Goal: Information Seeking & Learning: Find specific fact

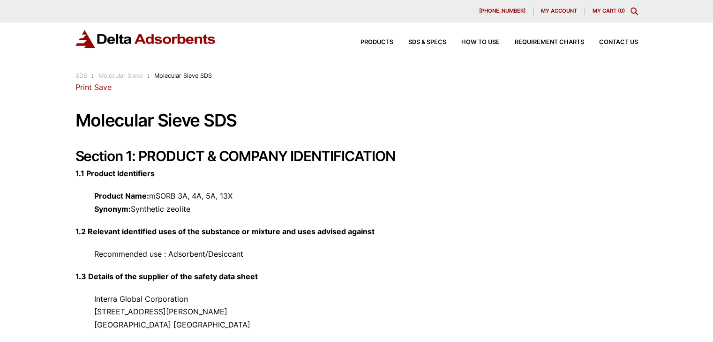
click at [82, 77] on link "SDS" at bounding box center [81, 75] width 12 height 7
click at [101, 87] on link "Save" at bounding box center [102, 86] width 17 height 9
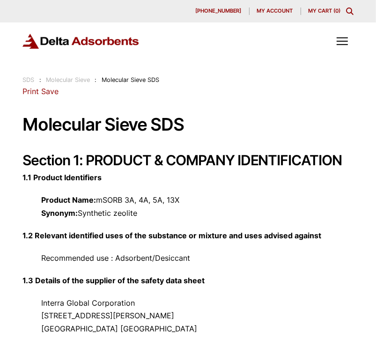
click at [101, 59] on div "Products SDS & SPECS How to Use Requirement Charts Contact Us" at bounding box center [188, 48] width 376 height 52
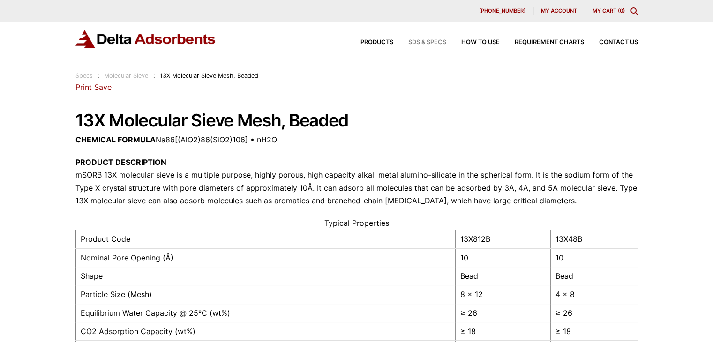
click at [376, 42] on span "SDS & SPECS" at bounding box center [427, 42] width 38 height 6
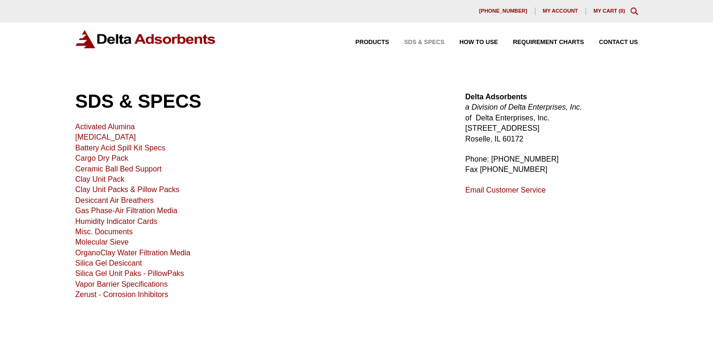
click at [116, 127] on link "Activated Alumina" at bounding box center [105, 127] width 60 height 8
click at [88, 126] on link "Activated Alumina" at bounding box center [105, 127] width 60 height 8
click at [92, 138] on link "[MEDICAL_DATA]" at bounding box center [105, 137] width 60 height 8
click at [105, 147] on link "Battery Acid Spill Kit Specs" at bounding box center [120, 148] width 90 height 8
click at [119, 160] on link "Cargo Dry Pack" at bounding box center [101, 158] width 53 height 8
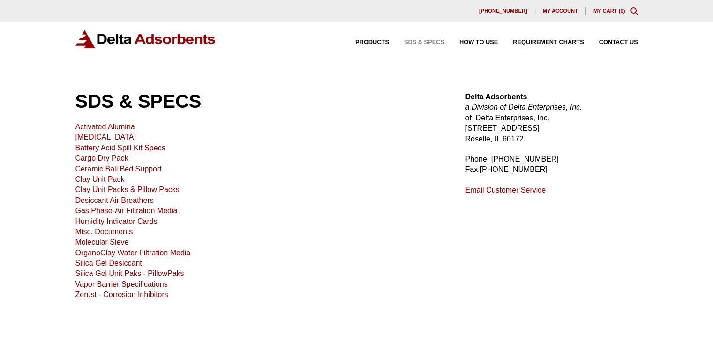
click at [87, 166] on link "Ceramic Ball Bed Support" at bounding box center [118, 169] width 86 height 8
click at [88, 180] on link "Clay Unit Pack" at bounding box center [99, 179] width 49 height 8
click at [107, 192] on link "Clay Unit Packs & Pillow Packs" at bounding box center [127, 190] width 104 height 8
click at [101, 202] on link "Desiccant Air Breathers" at bounding box center [114, 200] width 78 height 8
click at [95, 209] on link "Gas Phase-Air Filtration Media" at bounding box center [126, 211] width 102 height 8
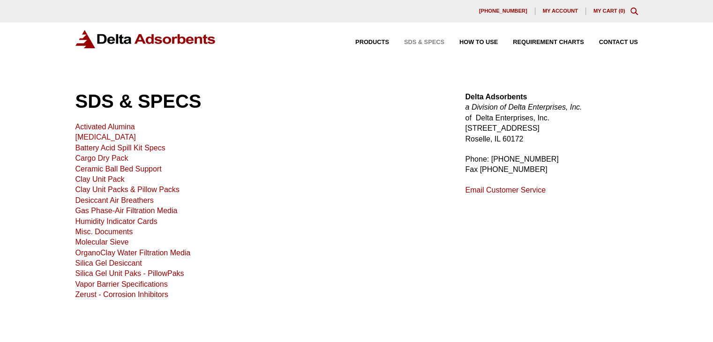
click at [111, 222] on link "Humidity Indicator Cards" at bounding box center [116, 221] width 82 height 8
click at [101, 231] on link "Misc. Documents" at bounding box center [104, 232] width 58 height 8
click at [95, 232] on link "Misc. Documents" at bounding box center [104, 232] width 58 height 8
click at [91, 242] on link "Molecular Sieve" at bounding box center [101, 242] width 53 height 8
click at [127, 254] on link "OrganoClay Water Filtration Media" at bounding box center [132, 253] width 115 height 8
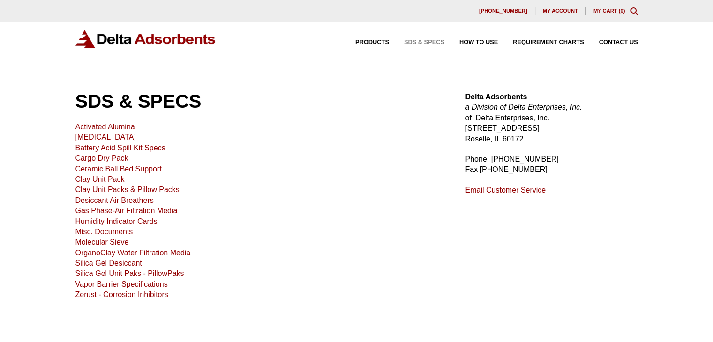
click at [94, 242] on link "Molecular Sieve" at bounding box center [101, 242] width 53 height 8
click at [97, 254] on link "OrganoClay Water Filtration Media" at bounding box center [132, 253] width 115 height 8
click at [88, 284] on link "Vapor Barrier Specifications" at bounding box center [121, 284] width 92 height 8
click at [107, 296] on link "Zerust - Corrosion Inhibitors" at bounding box center [121, 295] width 93 height 8
click at [102, 274] on link "Silica Gel Unit Paks - PillowPaks" at bounding box center [129, 273] width 109 height 8
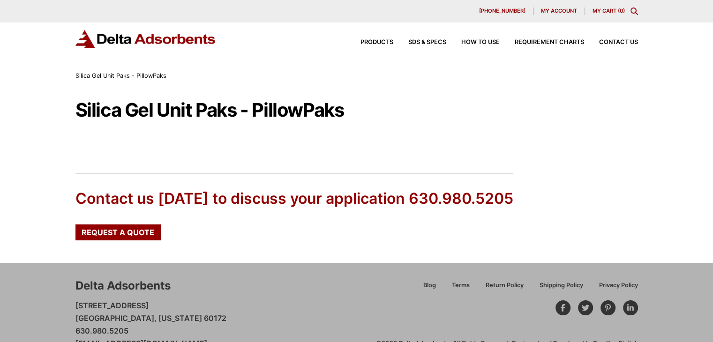
click at [634, 8] on icon "Toggle Modal Content" at bounding box center [633, 10] width 7 height 7
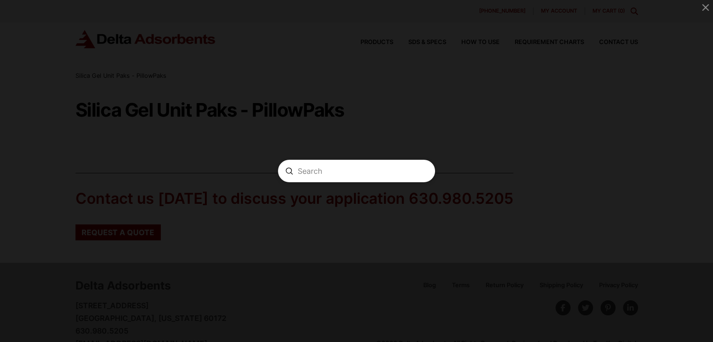
paste input "mSORB"
type input "mSORB"
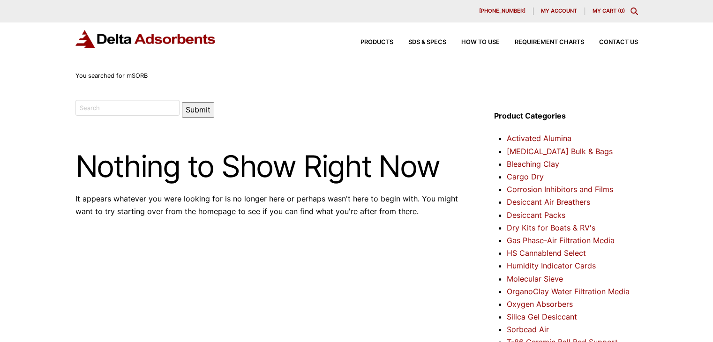
click at [636, 10] on icon "Toggle Modal Content" at bounding box center [633, 10] width 7 height 7
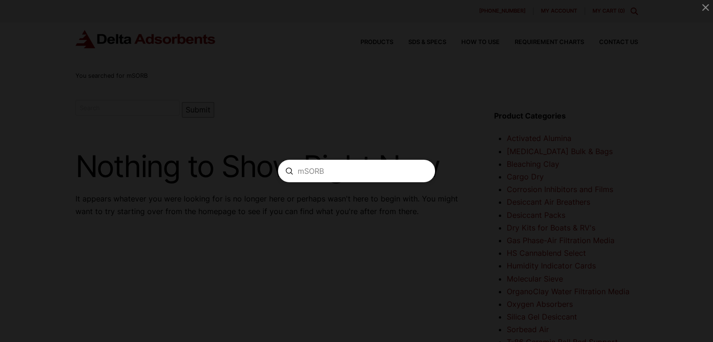
click at [307, 173] on input "mSORB" at bounding box center [357, 171] width 118 height 10
drag, startPoint x: 339, startPoint y: 169, endPoint x: 197, endPoint y: 200, distance: 145.3
click at [197, 200] on div "Search mSORB Submit Clear" at bounding box center [356, 171] width 713 height 342
type input "3a"
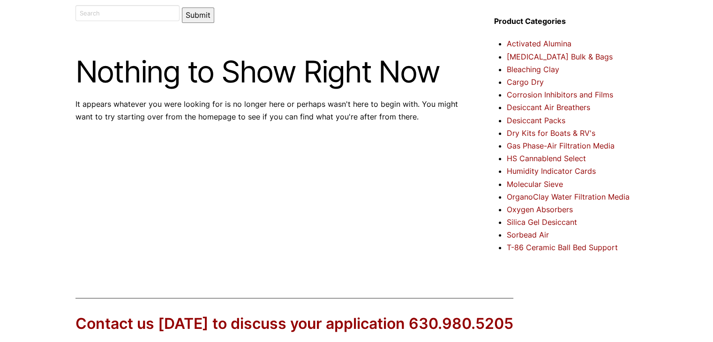
scroll to position [243, 0]
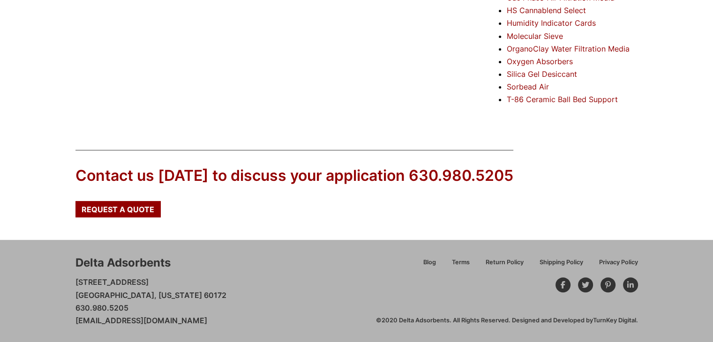
click at [538, 102] on link "T-86 Ceramic Ball Bed Support" at bounding box center [562, 99] width 111 height 9
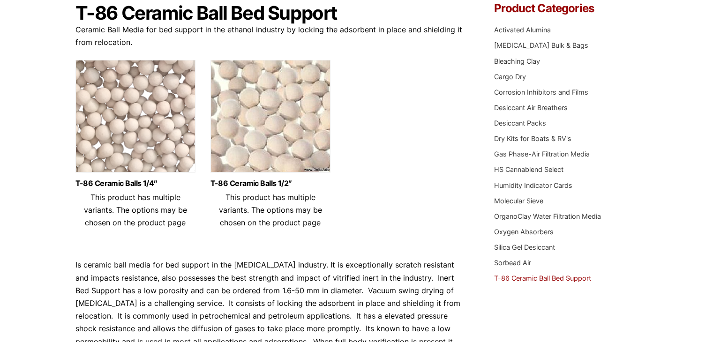
scroll to position [97, 0]
click at [249, 182] on link "T-86 Ceramic Balls 1/2″" at bounding box center [270, 183] width 120 height 8
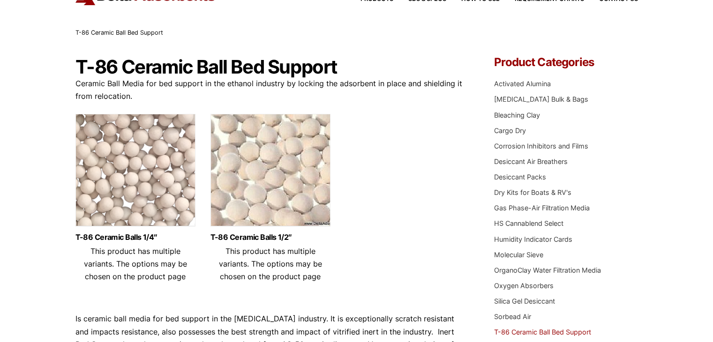
scroll to position [0, 0]
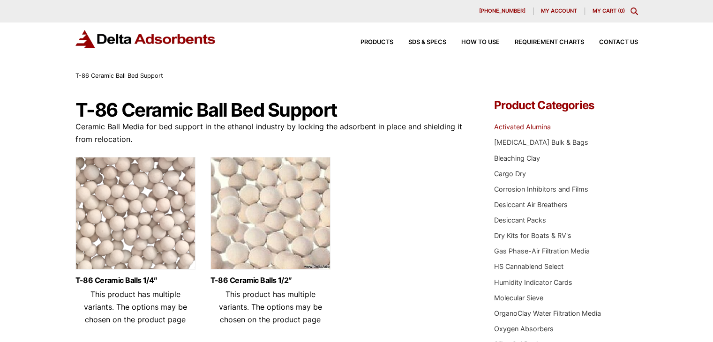
click at [517, 125] on link "Activated Alumina" at bounding box center [522, 127] width 57 height 8
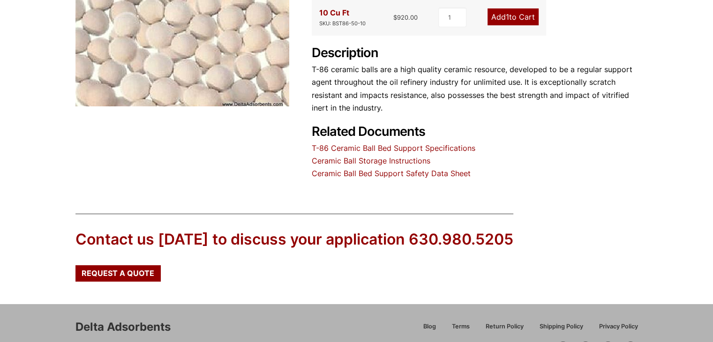
scroll to position [201, 0]
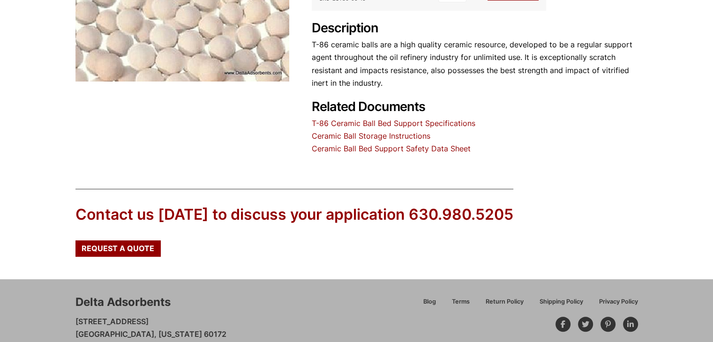
click at [346, 147] on link "Ceramic Ball Bed Support Safety Data Sheet" at bounding box center [391, 148] width 159 height 9
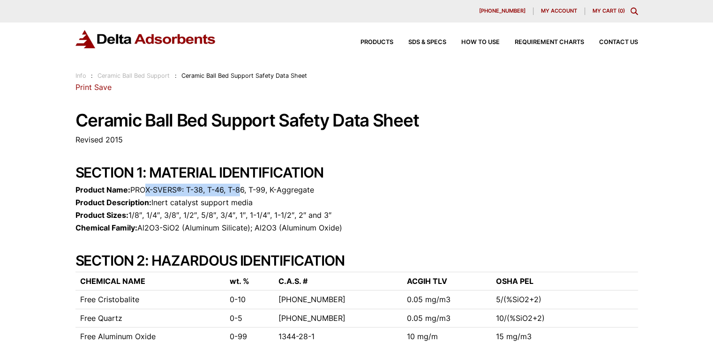
drag, startPoint x: 144, startPoint y: 192, endPoint x: 241, endPoint y: 188, distance: 97.5
click at [241, 188] on p "Product Name: PROX-SVERS®: T-38, T-46, T-86, T-99, K-Aggregate Product Descript…" at bounding box center [356, 209] width 562 height 51
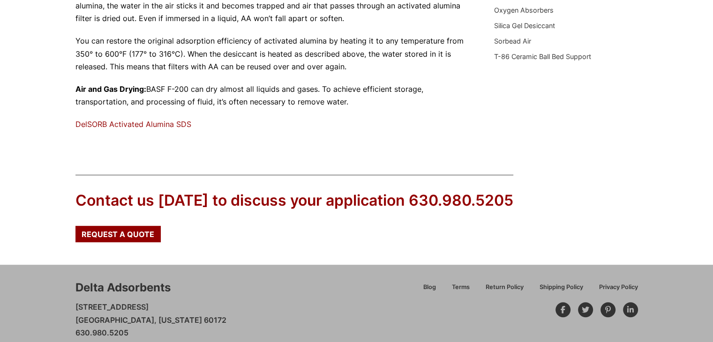
scroll to position [399, 0]
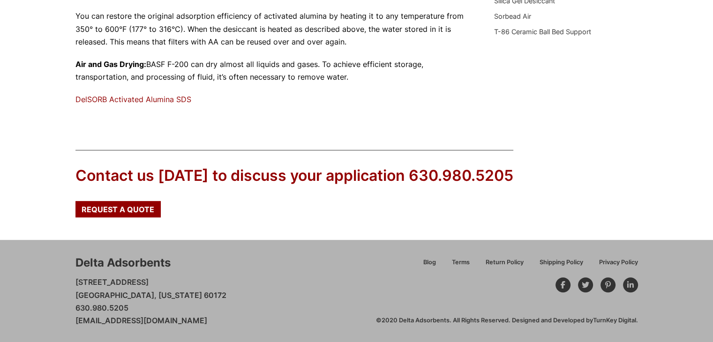
click at [181, 98] on link "DelSORB Activated Alumina SDS" at bounding box center [133, 99] width 116 height 9
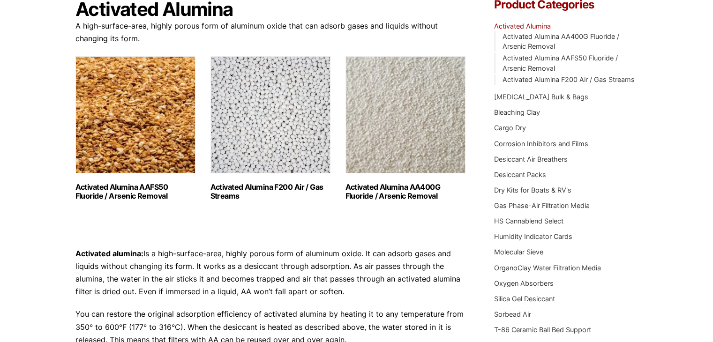
scroll to position [97, 0]
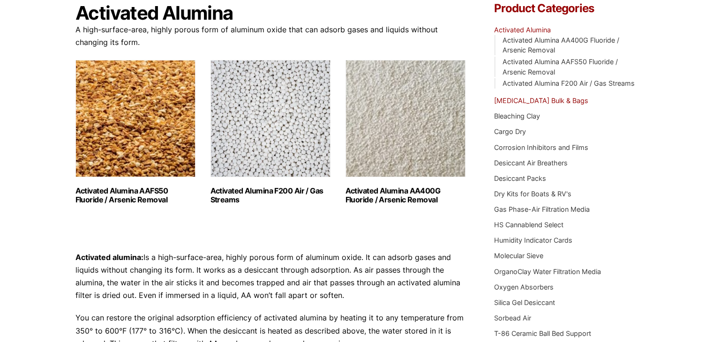
click at [519, 98] on link "[MEDICAL_DATA] Bulk & Bags" at bounding box center [541, 101] width 94 height 8
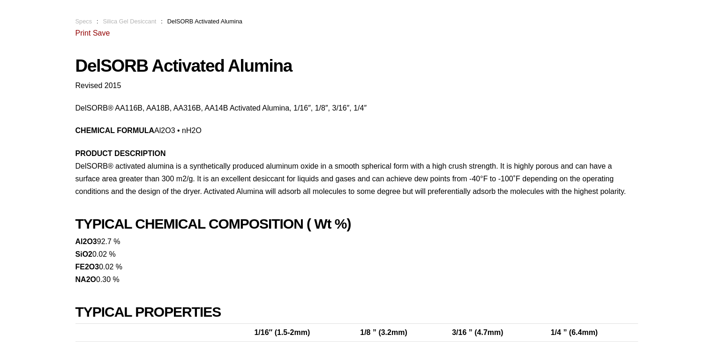
scroll to position [55, 0]
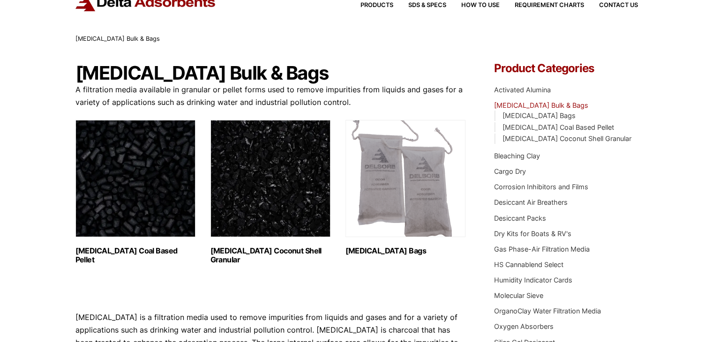
scroll to position [33, 0]
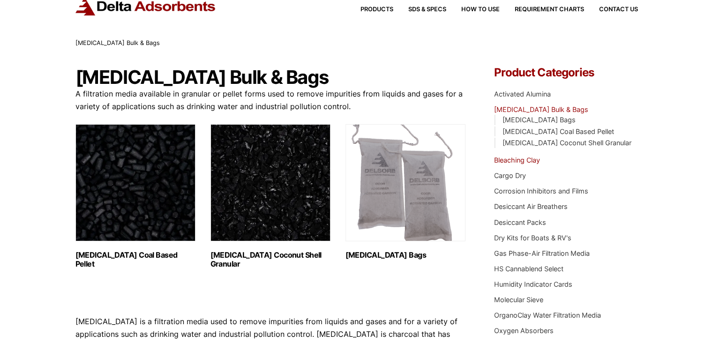
click at [498, 163] on link "Bleaching Clay" at bounding box center [517, 160] width 46 height 8
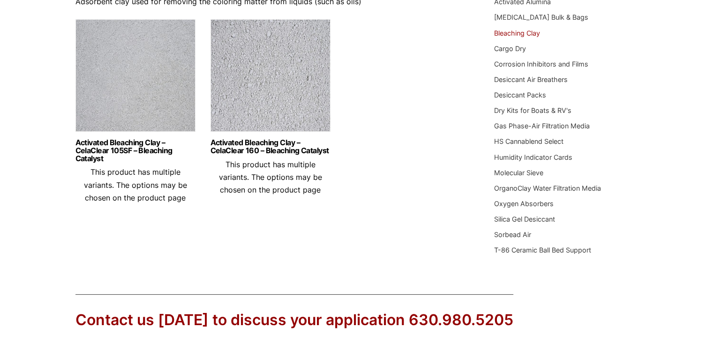
scroll to position [117, 0]
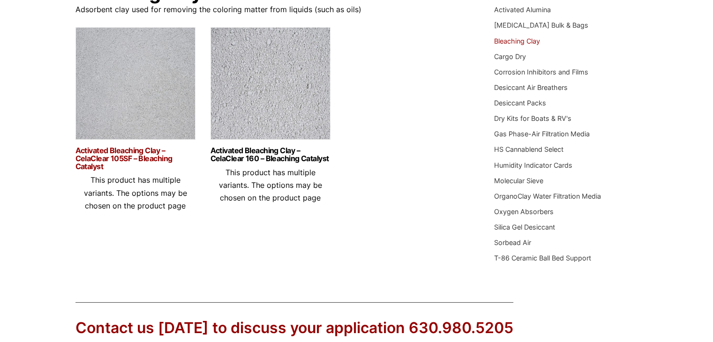
click at [126, 155] on link "Activated Bleaching Clay – CelaClear 105SF – Bleaching Catalyst" at bounding box center [135, 158] width 120 height 23
click at [498, 179] on link "Molecular Sieve" at bounding box center [518, 181] width 49 height 8
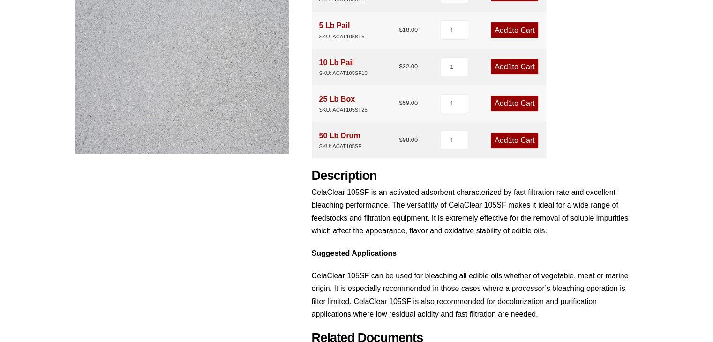
scroll to position [364, 0]
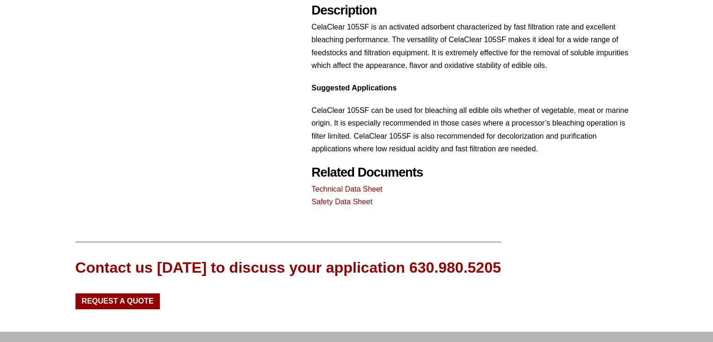
click at [328, 199] on link "Safety Data Sheet" at bounding box center [342, 202] width 61 height 8
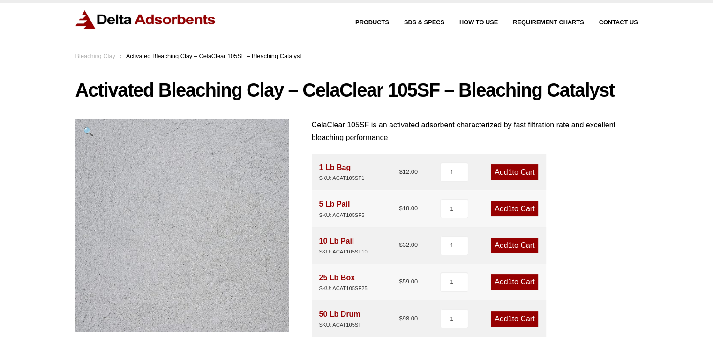
scroll to position [0, 0]
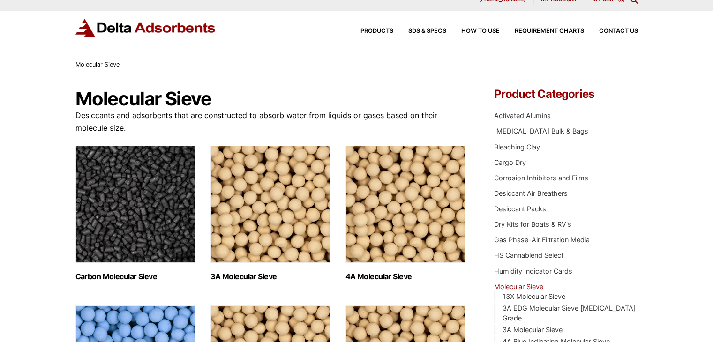
scroll to position [9, 0]
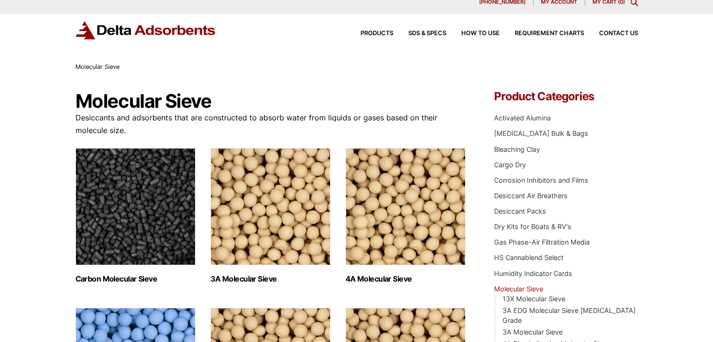
click at [244, 249] on img "Visit product category 3A Molecular Sieve" at bounding box center [270, 206] width 120 height 117
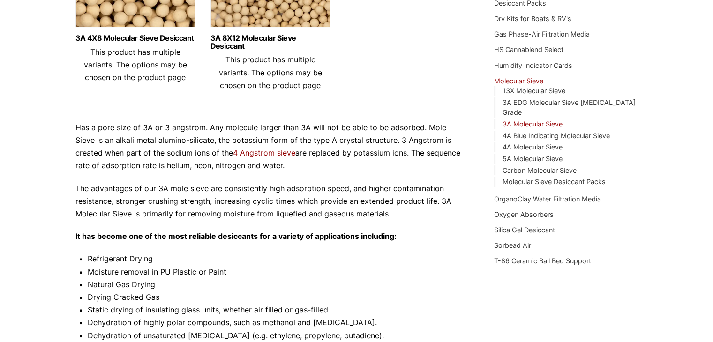
scroll to position [217, 0]
click at [515, 210] on link "Oxygen Absorbers" at bounding box center [524, 214] width 60 height 8
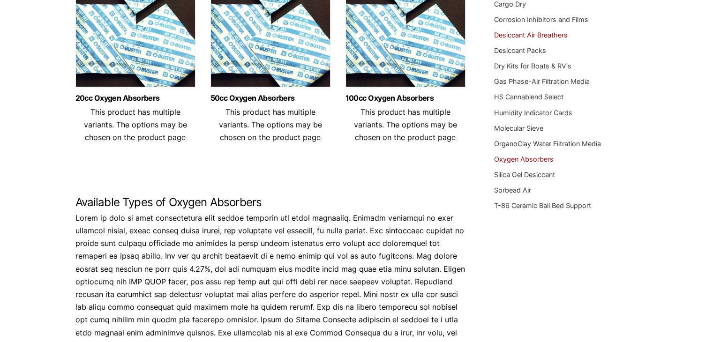
scroll to position [169, 0]
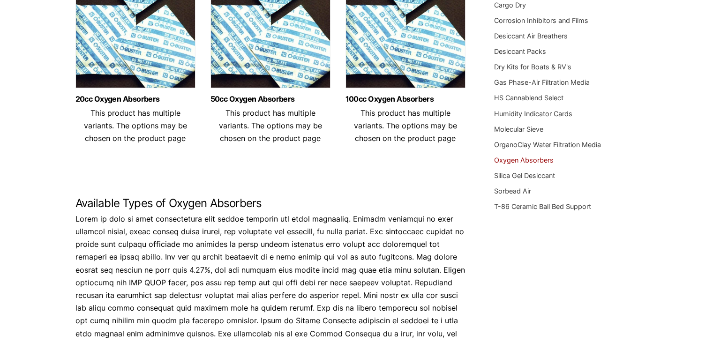
click at [411, 143] on header "100cc Oxygen Absorbers This product has multiple variants. The options may be c…" at bounding box center [405, 120] width 120 height 50
click at [400, 128] on span "This product has multiple variants. The options may be chosen on the product pa…" at bounding box center [405, 125] width 103 height 35
click at [403, 52] on img at bounding box center [405, 34] width 120 height 117
click at [524, 126] on link "Molecular Sieve" at bounding box center [518, 129] width 49 height 8
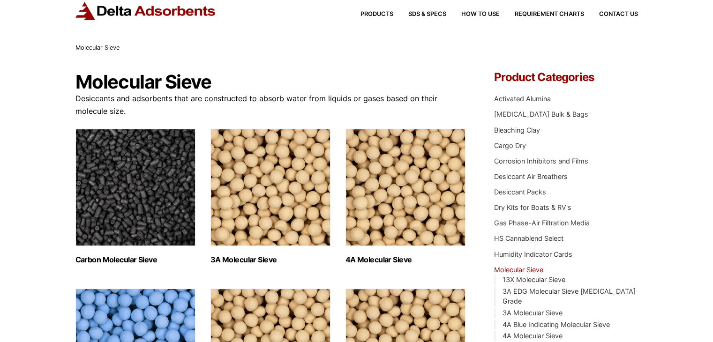
scroll to position [28, 0]
click at [259, 258] on h2 "3A Molecular Sieve (2)" at bounding box center [270, 260] width 120 height 9
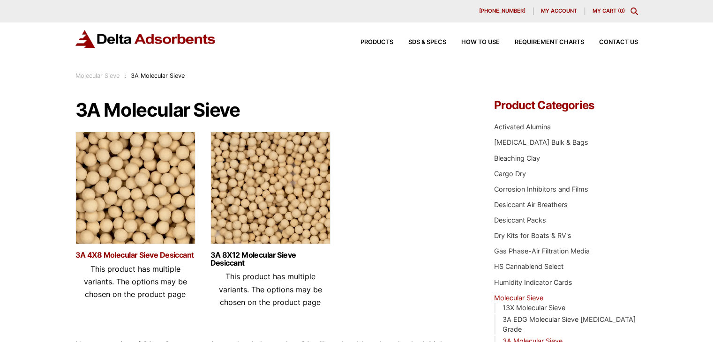
click at [174, 252] on link "3A 4X8 Molecular Sieve Desiccant" at bounding box center [135, 255] width 120 height 8
click at [231, 256] on link "3A 8X12 Molecular Sieve Desiccant" at bounding box center [270, 259] width 120 height 16
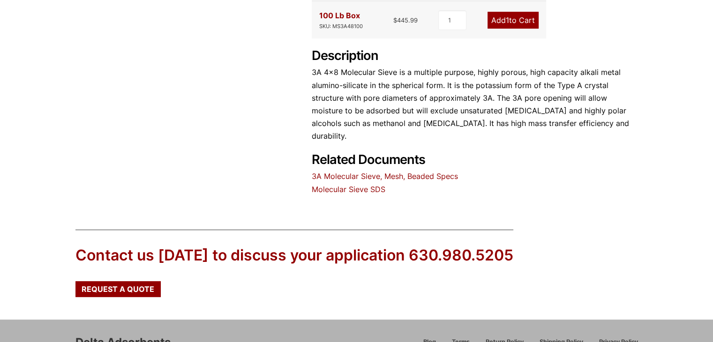
scroll to position [425, 0]
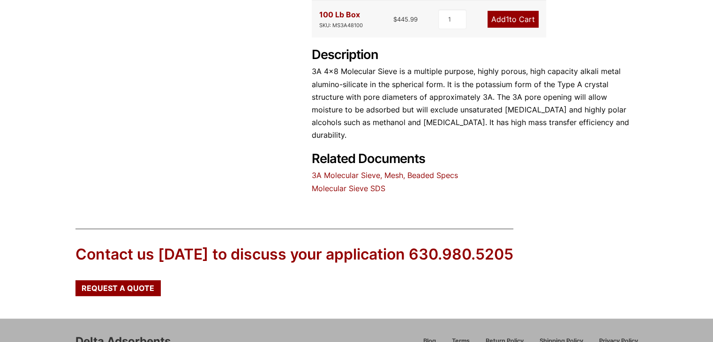
click at [347, 184] on link "Molecular Sieve SDS" at bounding box center [349, 188] width 74 height 9
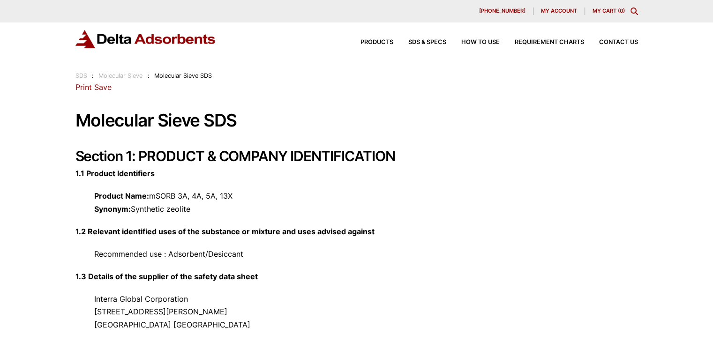
click at [86, 87] on link "Print" at bounding box center [83, 86] width 16 height 9
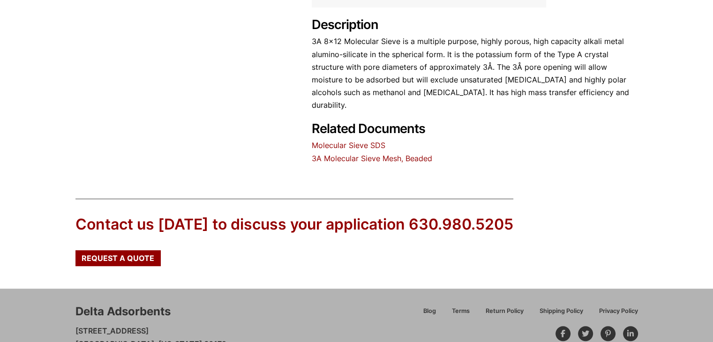
scroll to position [455, 0]
click at [349, 140] on link "Molecular Sieve SDS" at bounding box center [349, 144] width 74 height 9
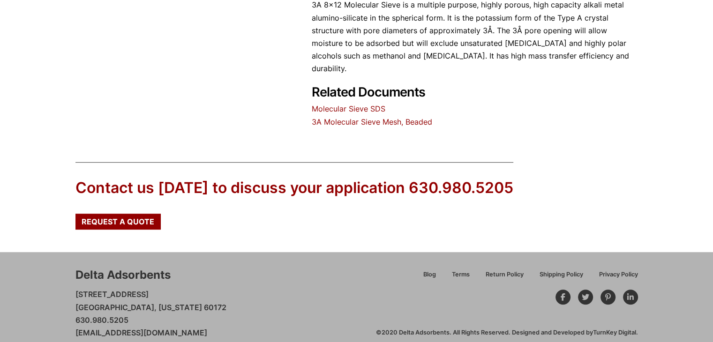
drag, startPoint x: 224, startPoint y: 317, endPoint x: 73, endPoint y: 321, distance: 151.4
click at [73, 321] on div "Delta Adsorbents [STREET_ADDRESS][US_STATE] 630.980.5205 [EMAIL_ADDRESS][DOMAIN…" at bounding box center [356, 303] width 713 height 102
copy link "[EMAIL_ADDRESS][DOMAIN_NAME]"
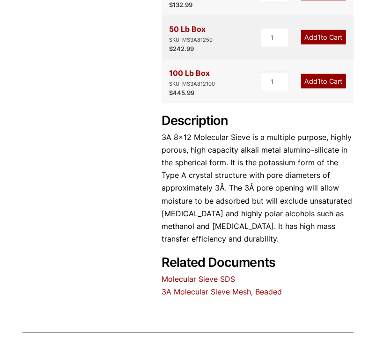
scroll to position [707, 0]
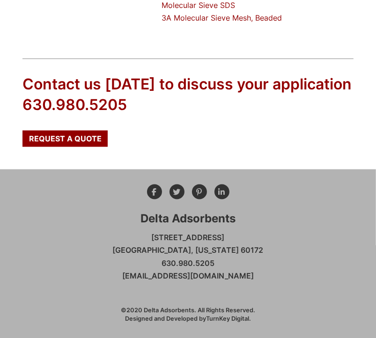
drag, startPoint x: 162, startPoint y: 261, endPoint x: 219, endPoint y: 261, distance: 57.6
click at [219, 261] on p "[STREET_ADDRESS][US_STATE] 630.980.5205 [EMAIL_ADDRESS][DOMAIN_NAME]" at bounding box center [188, 257] width 151 height 51
copy p "630.980.5205"
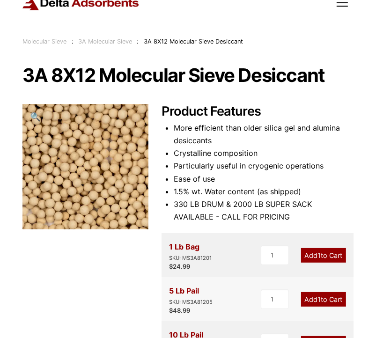
scroll to position [0, 0]
